Goal: Transaction & Acquisition: Obtain resource

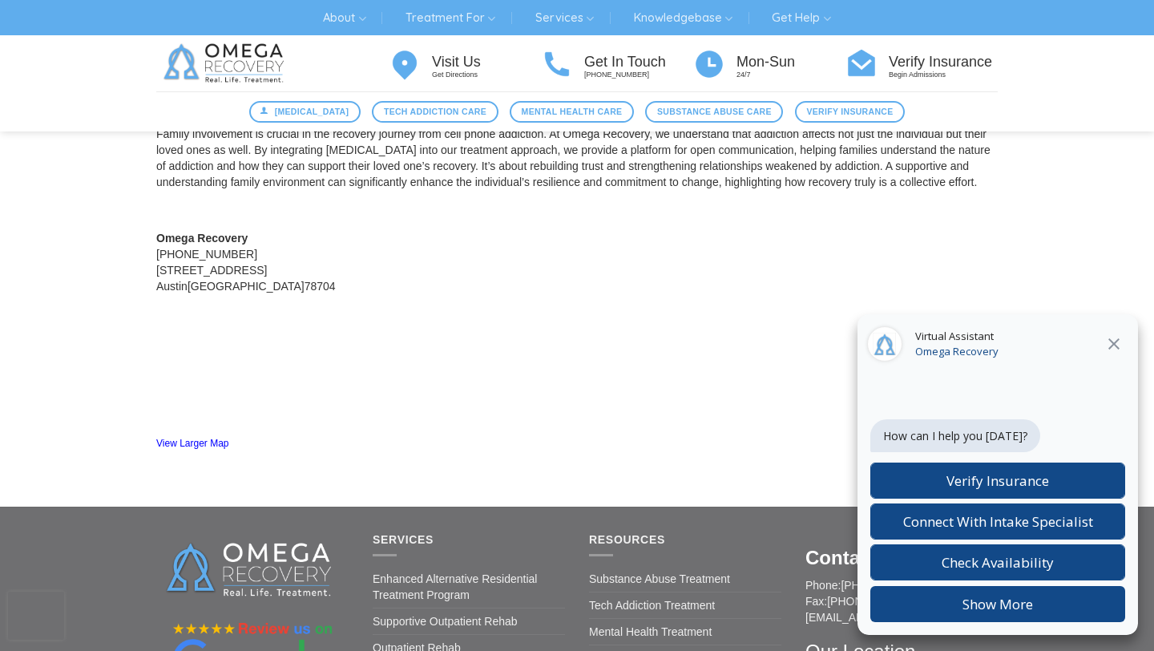
scroll to position [1561, 0]
click at [1121, 338] on icon "Close" at bounding box center [1114, 343] width 19 height 19
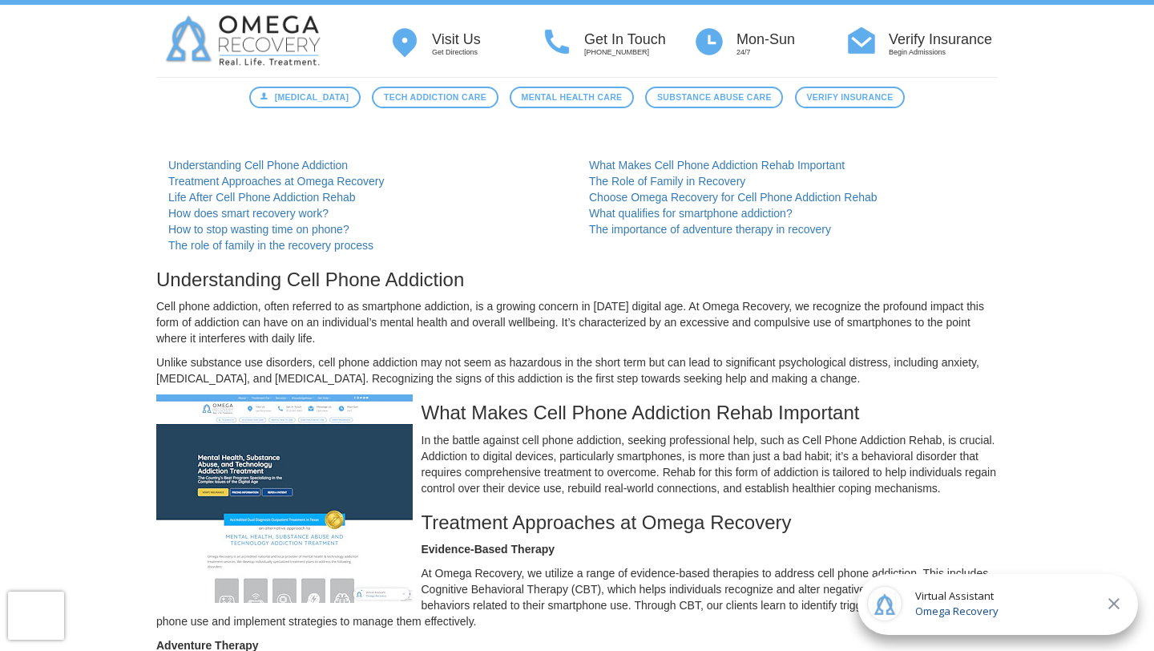
scroll to position [0, 0]
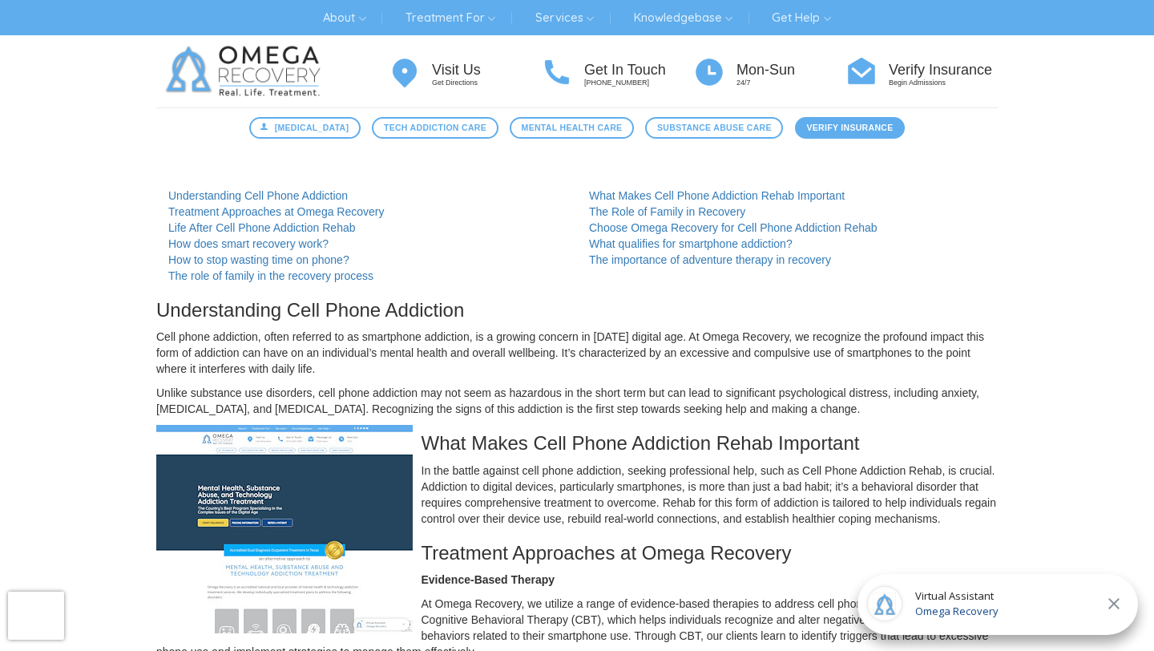
click at [870, 128] on span "Verify Insurance" at bounding box center [849, 128] width 87 height 14
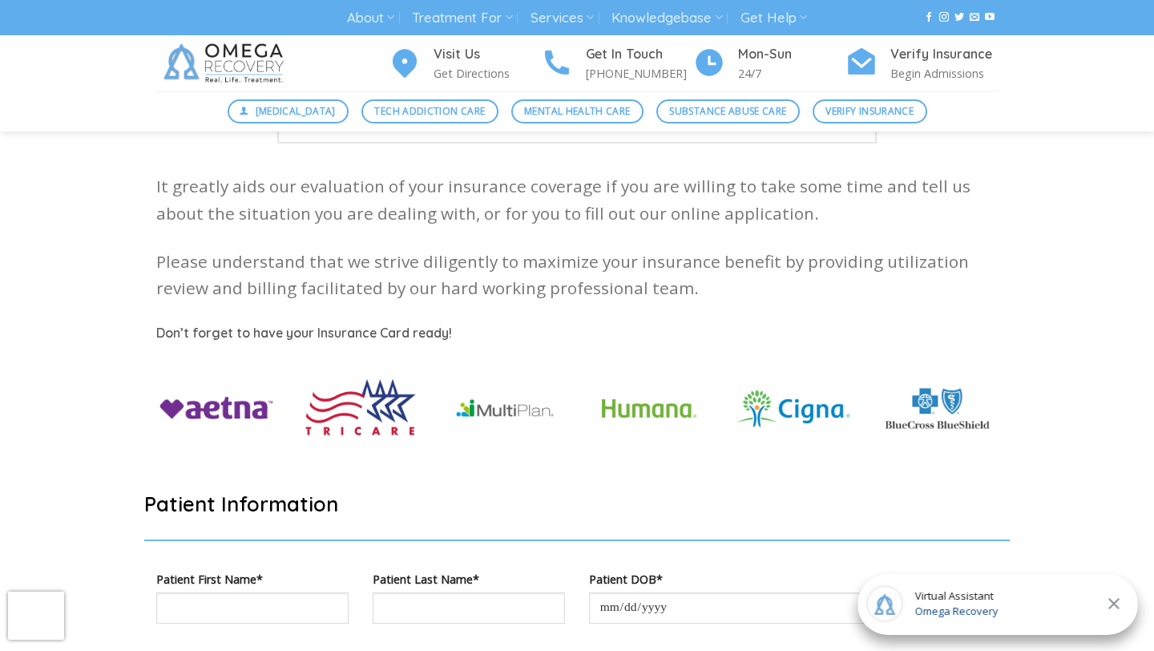
scroll to position [346, 0]
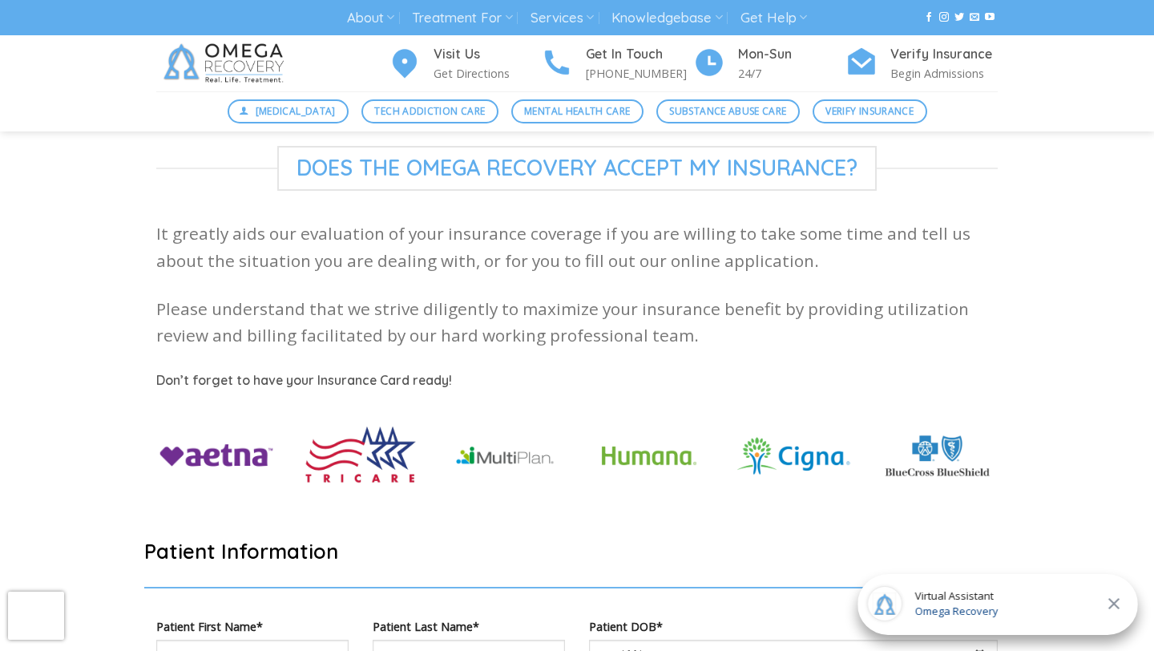
click at [1112, 607] on icon "Close" at bounding box center [1114, 603] width 11 height 11
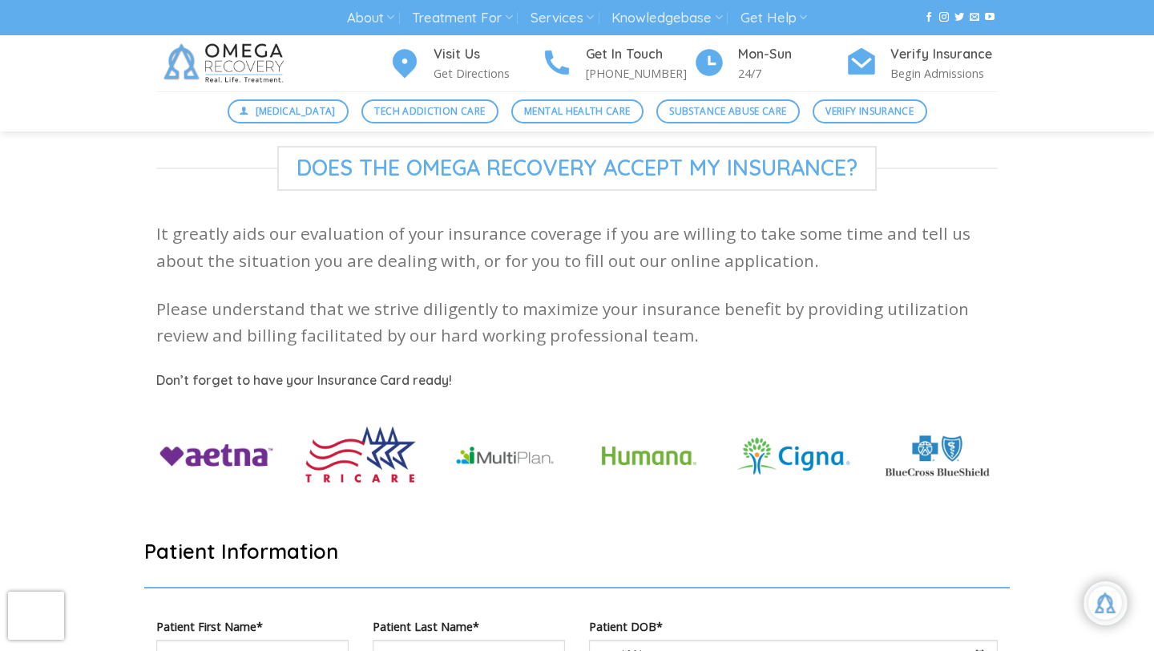
scroll to position [268, 0]
